Goal: Navigation & Orientation: Find specific page/section

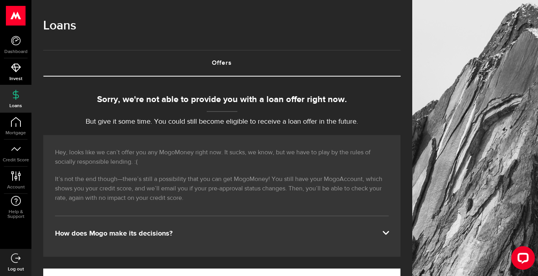
click at [17, 77] on span "Invest" at bounding box center [15, 79] width 31 height 5
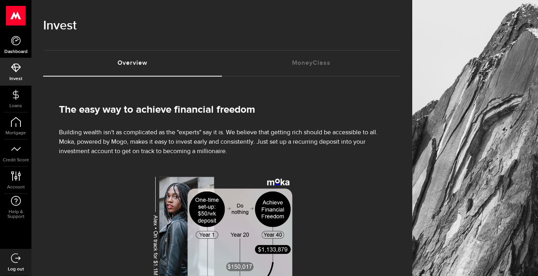
click at [14, 46] on link "Dashboard" at bounding box center [15, 44] width 31 height 27
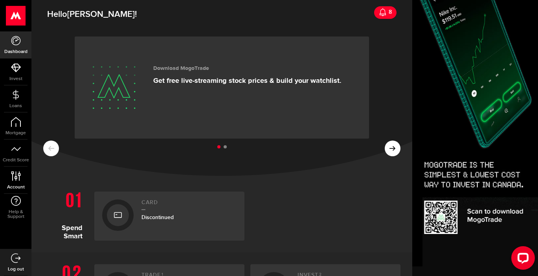
click at [19, 180] on icon at bounding box center [16, 176] width 11 height 10
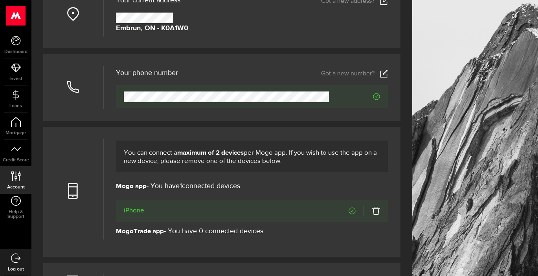
scroll to position [132, 0]
